Goal: Transaction & Acquisition: Purchase product/service

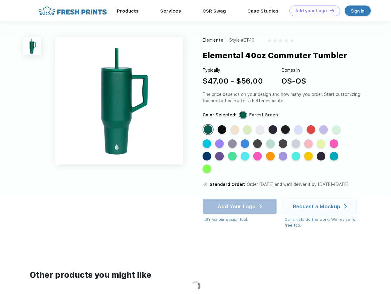
click at [312, 11] on link "Add your Logo Design Tool" at bounding box center [314, 11] width 51 height 11
click at [0, 0] on div "Design Tool" at bounding box center [0, 0] width 0 height 0
click at [329, 10] on link "Add your Logo Design Tool" at bounding box center [314, 11] width 51 height 11
click at [32, 46] on img at bounding box center [32, 46] width 18 height 18
click at [208, 130] on div "Standard Color" at bounding box center [208, 129] width 9 height 9
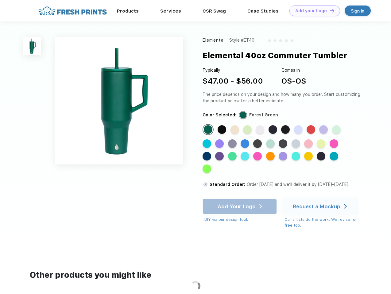
click at [222, 130] on div "Standard Color" at bounding box center [221, 129] width 9 height 9
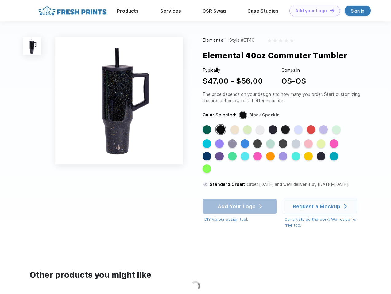
click at [235, 130] on div "Standard Color" at bounding box center [234, 129] width 9 height 9
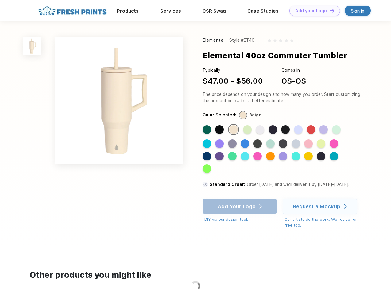
click at [248, 130] on div "Standard Color" at bounding box center [247, 129] width 9 height 9
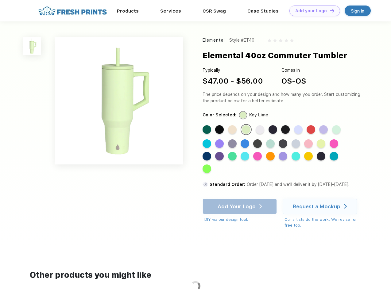
click at [260, 130] on div "Standard Color" at bounding box center [259, 129] width 9 height 9
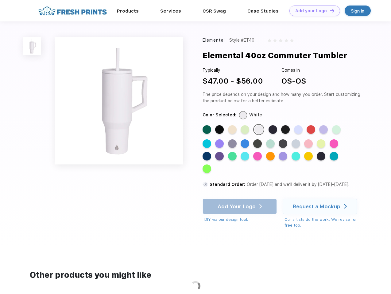
click at [273, 130] on div "Standard Color" at bounding box center [272, 129] width 9 height 9
